Goal: Task Accomplishment & Management: Complete application form

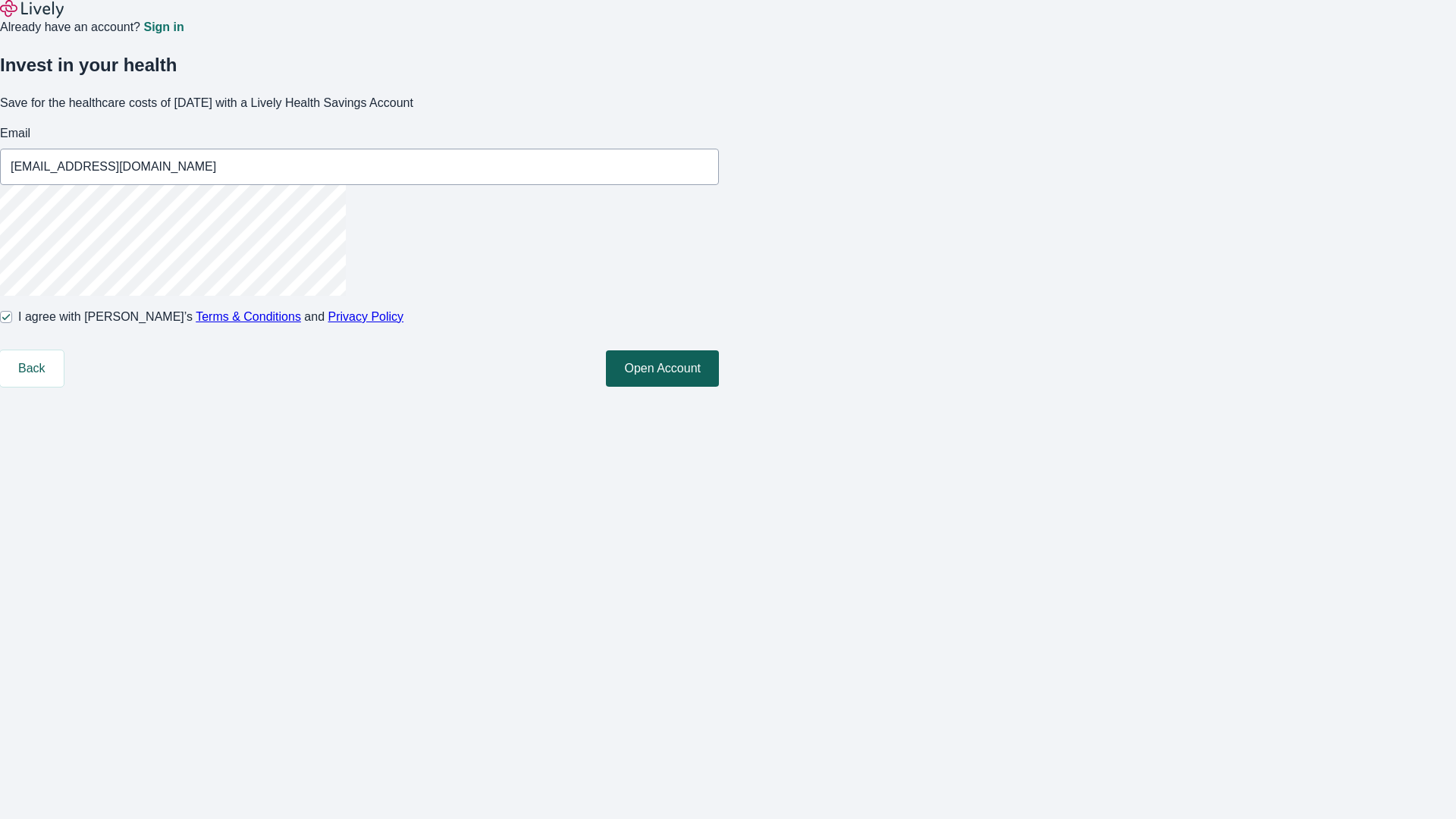
click at [719, 387] on button "Open Account" at bounding box center [662, 368] width 113 height 37
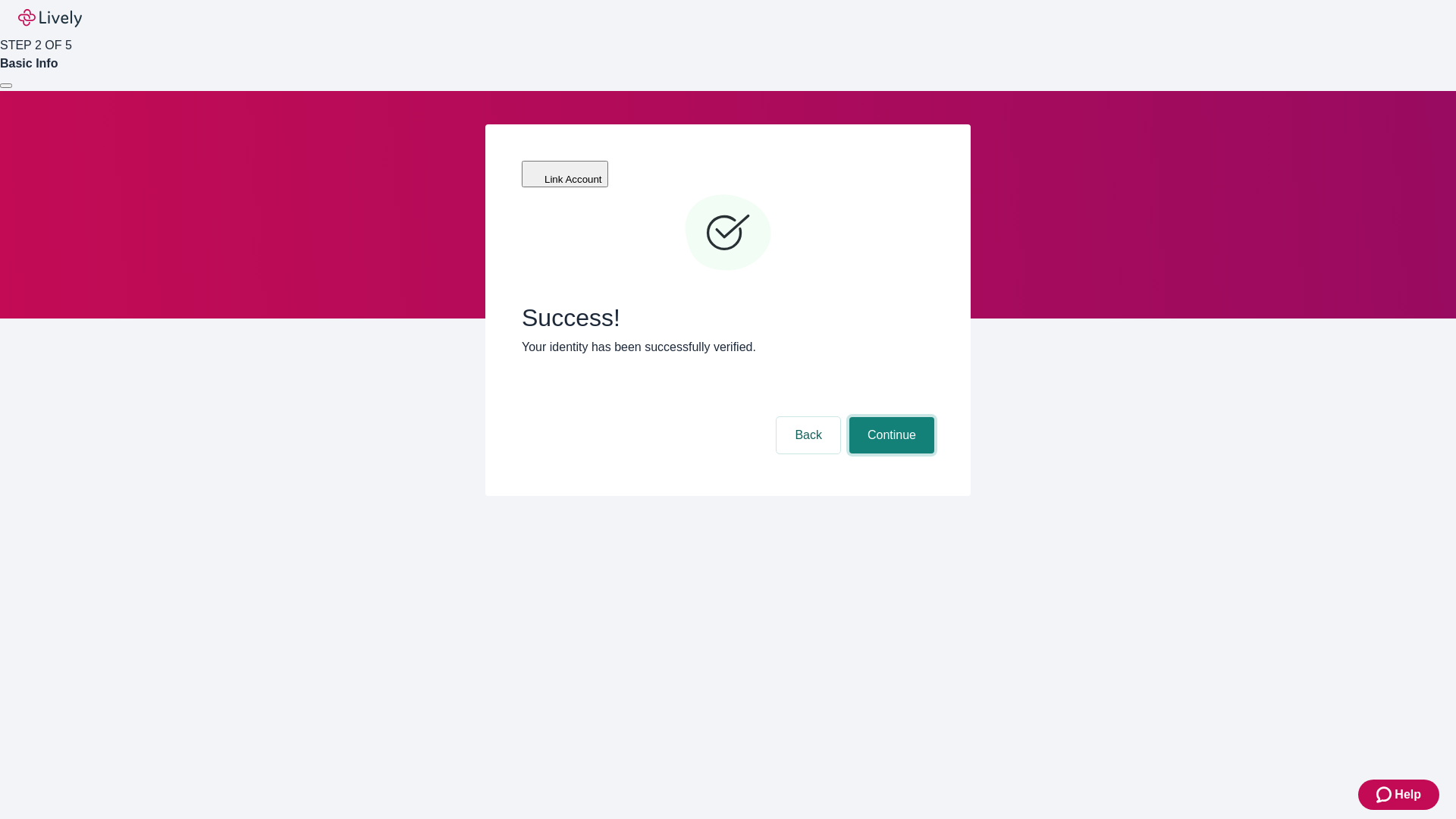
click at [890, 417] on button "Continue" at bounding box center [891, 435] width 85 height 37
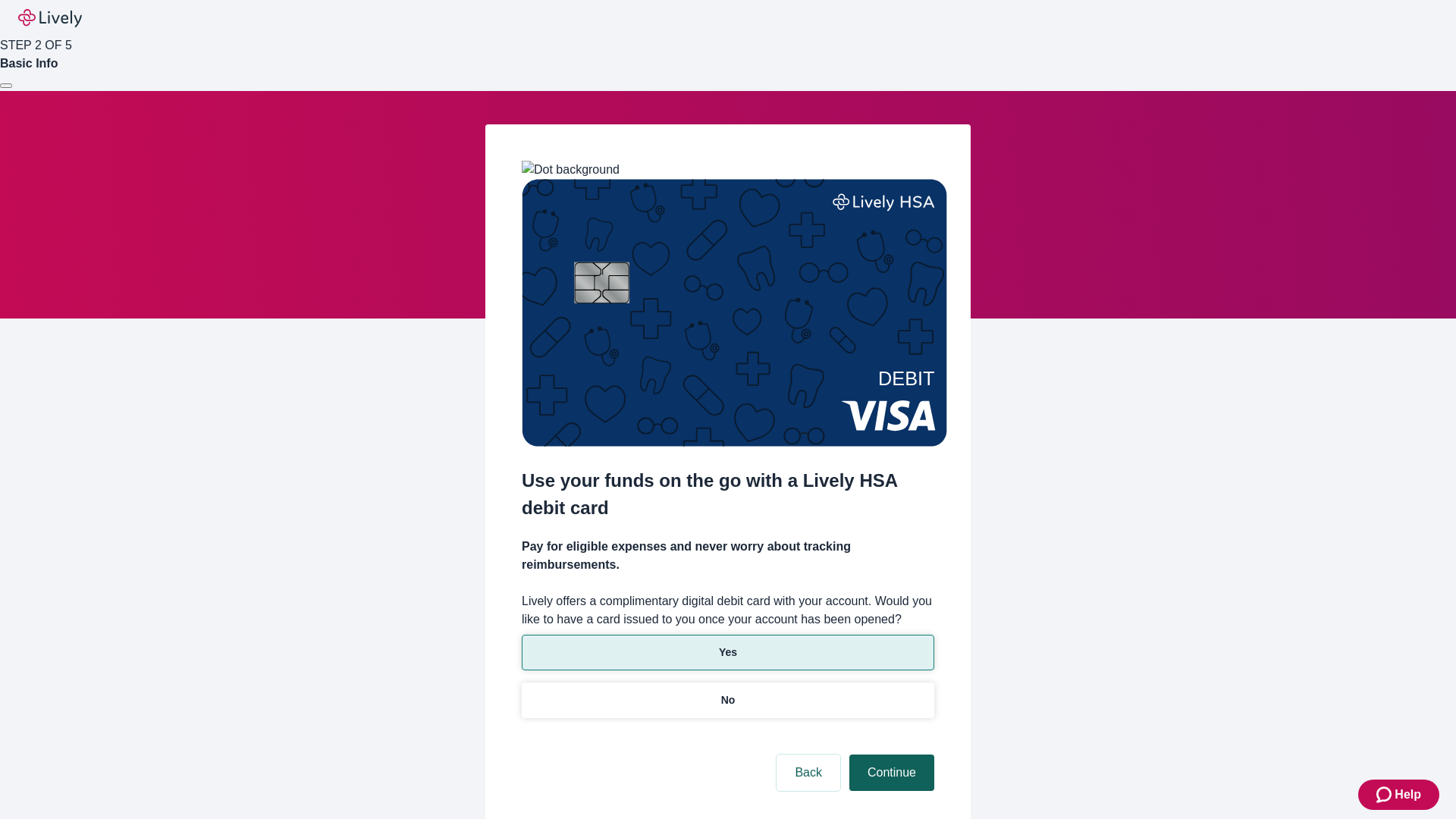
click at [728, 645] on p "Yes" at bounding box center [728, 653] width 18 height 16
click at [890, 755] on button "Continue" at bounding box center [891, 773] width 85 height 37
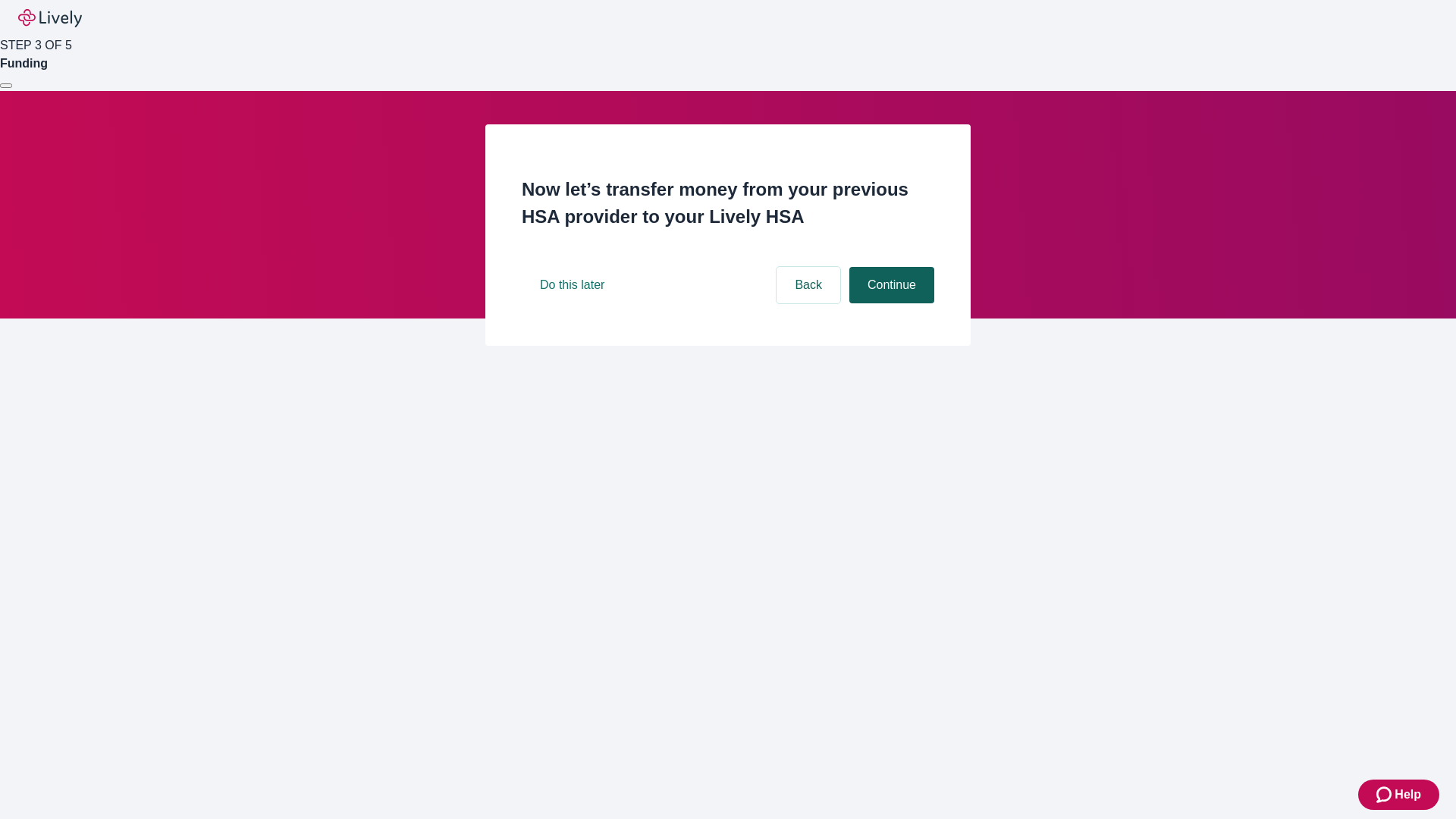
click at [890, 303] on button "Continue" at bounding box center [891, 285] width 85 height 37
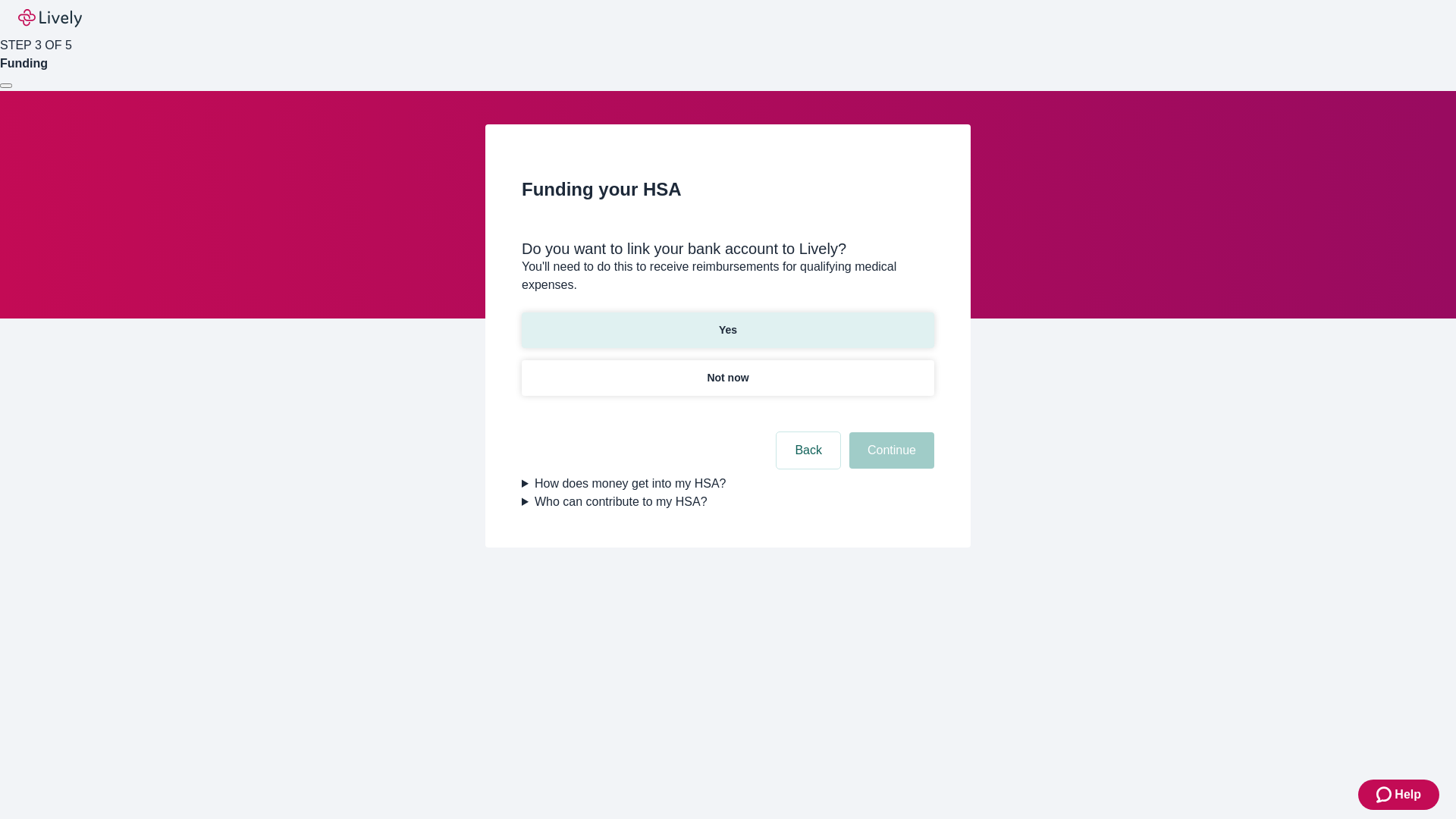
click at [728, 322] on p "Yes" at bounding box center [728, 330] width 18 height 16
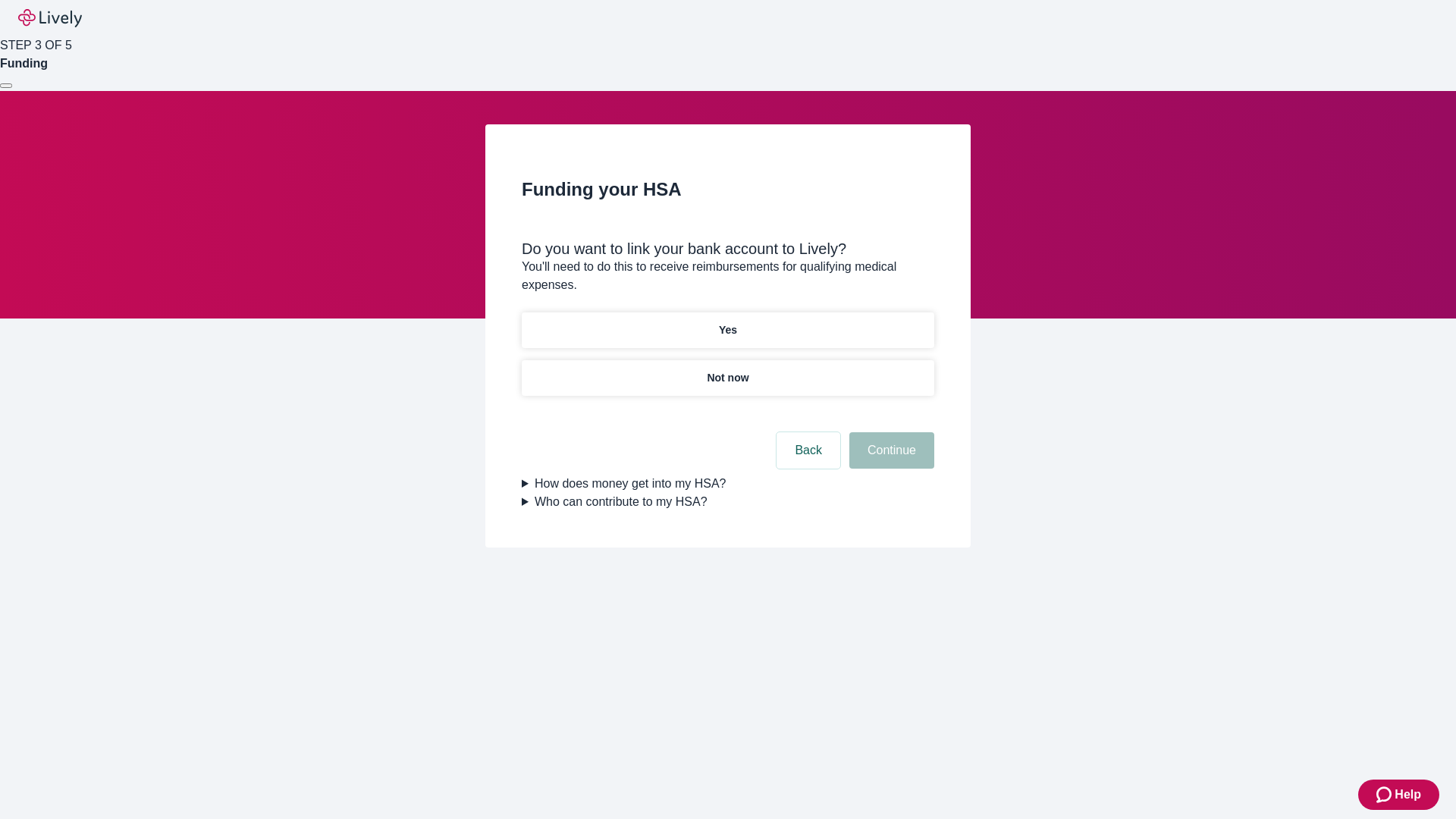
click at [890, 432] on button "Continue" at bounding box center [891, 450] width 85 height 37
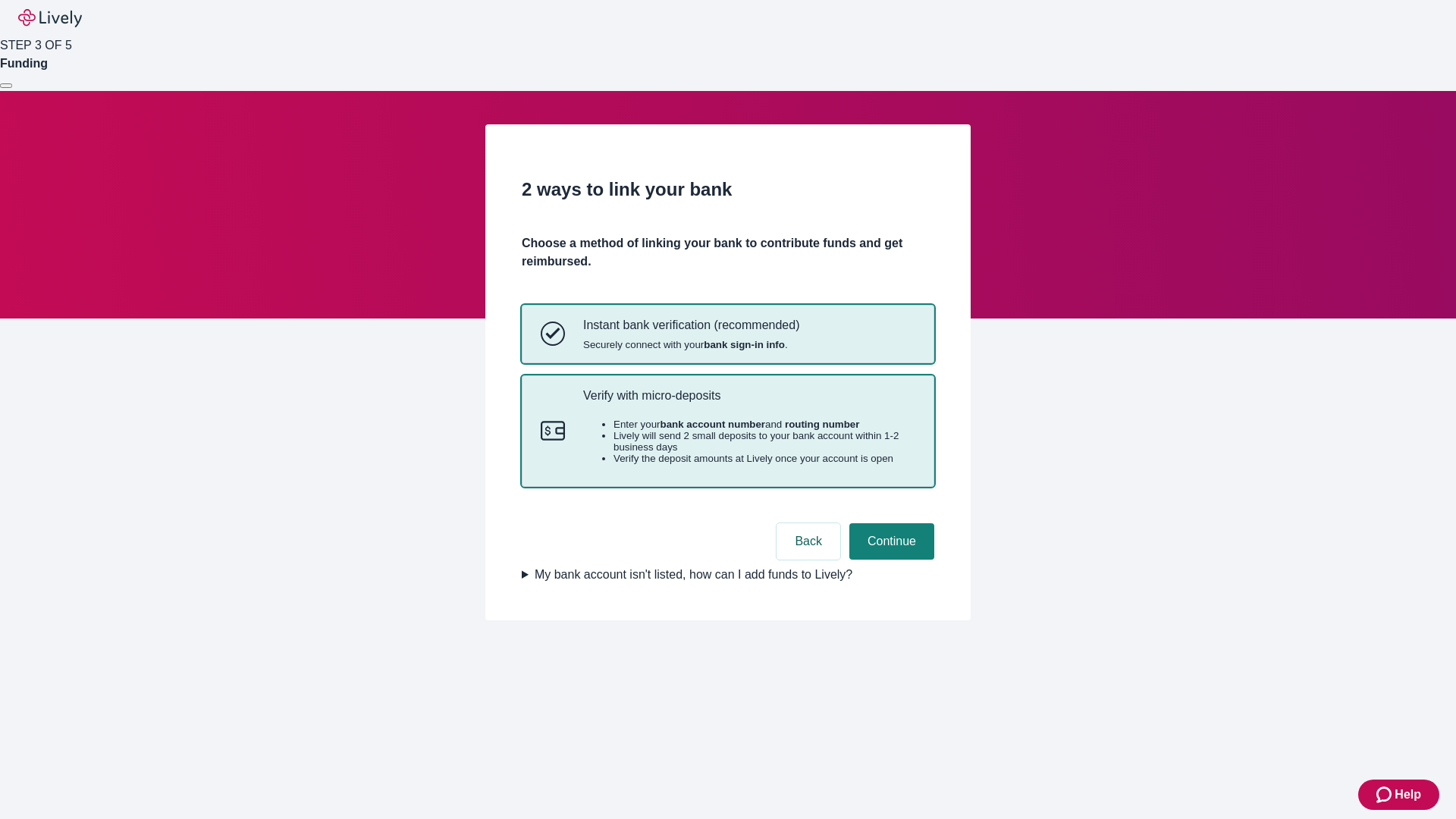
click at [749, 402] on p "Verify with micro-deposits" at bounding box center [749, 395] width 332 height 14
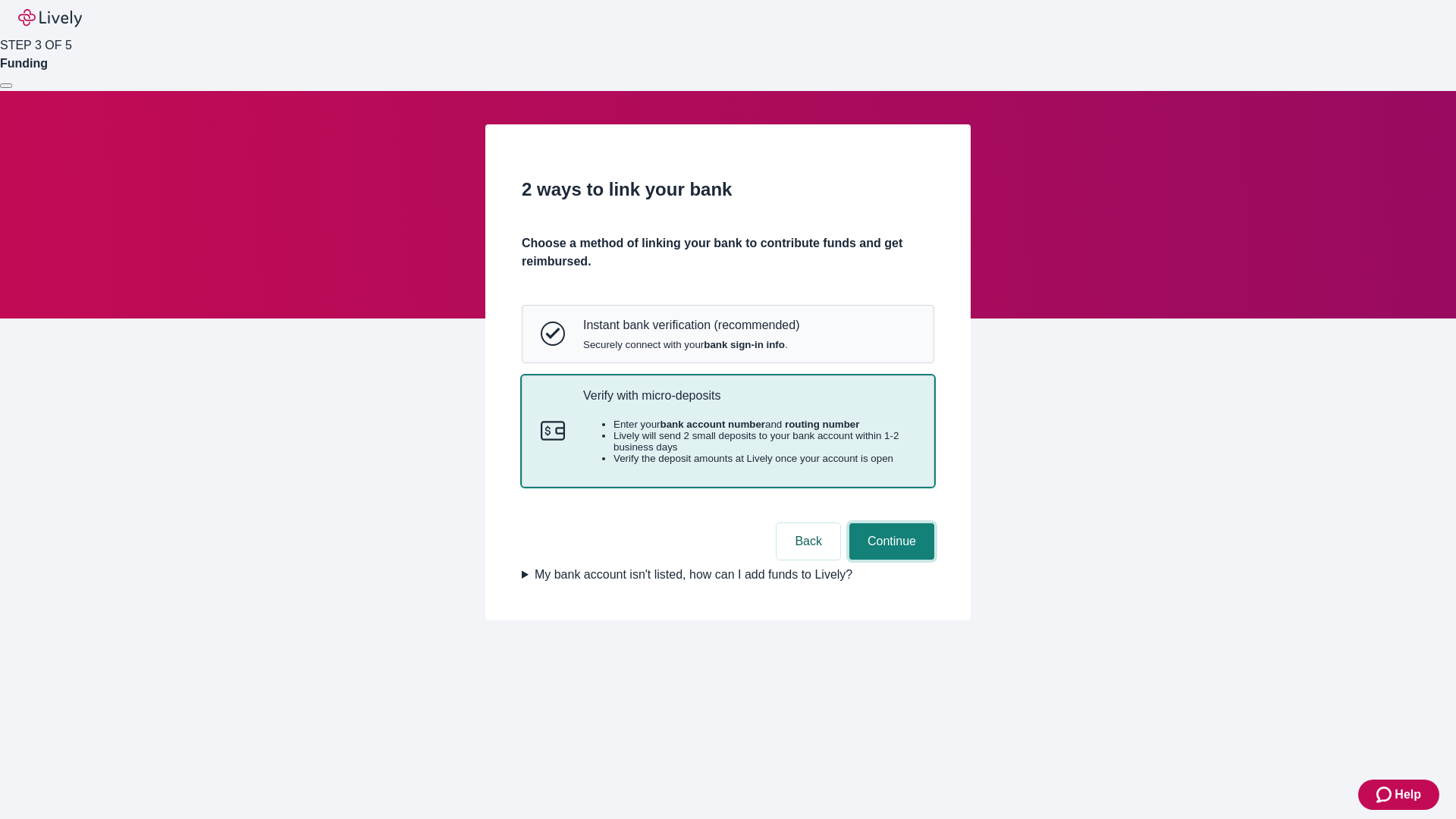
click at [890, 560] on button "Continue" at bounding box center [891, 541] width 85 height 37
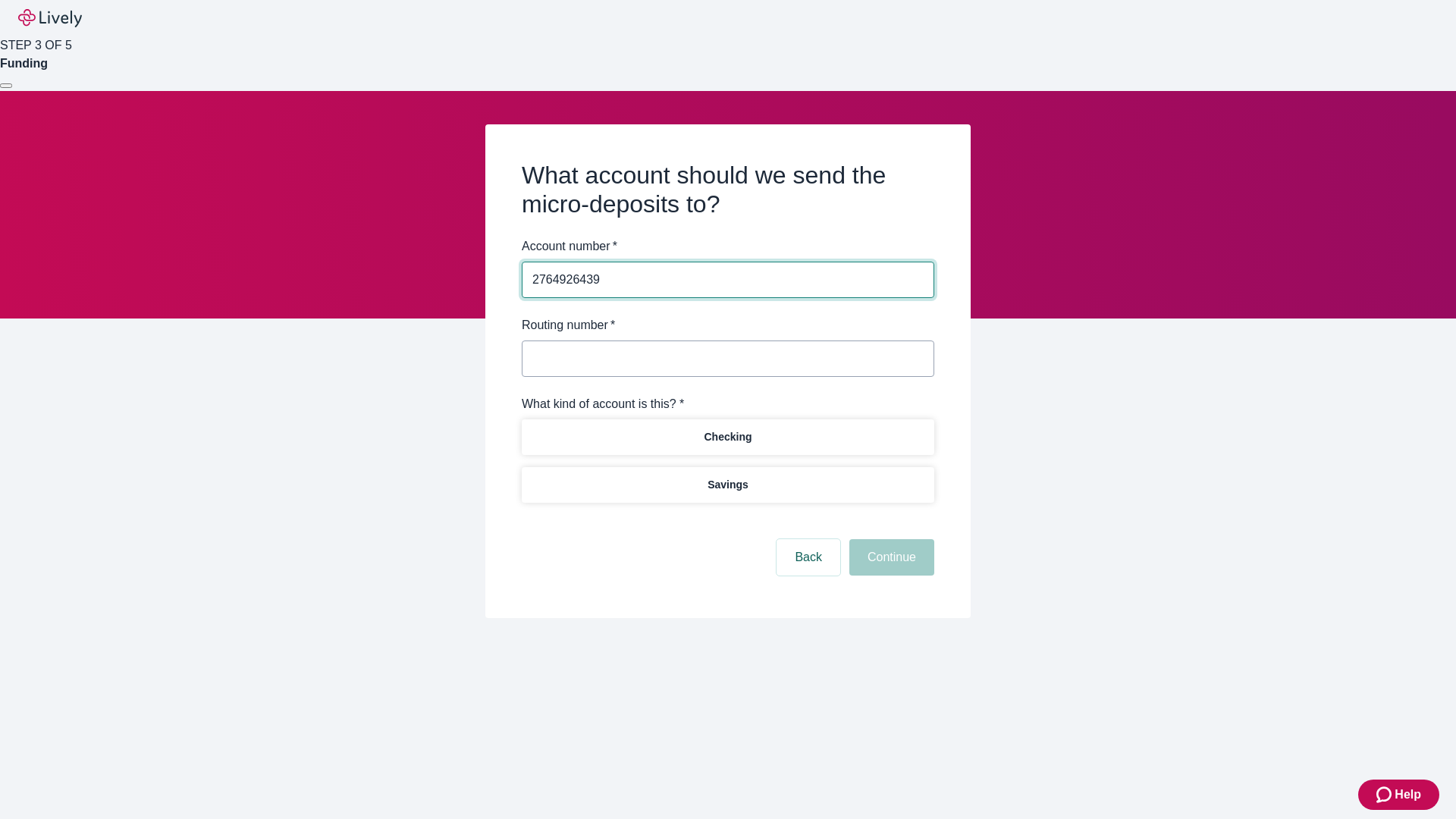
type input "2764926439"
type input "122000661"
